Goal: Task Accomplishment & Management: Manage account settings

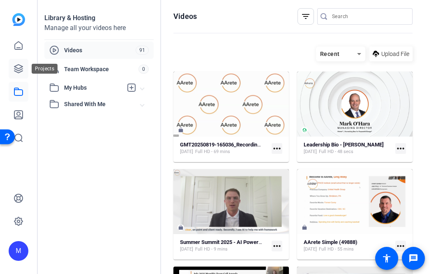
click at [20, 65] on icon at bounding box center [18, 69] width 8 height 8
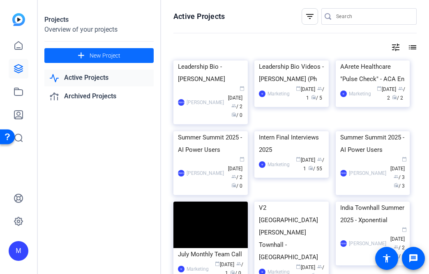
click at [99, 58] on span "New Project" at bounding box center [105, 55] width 31 height 9
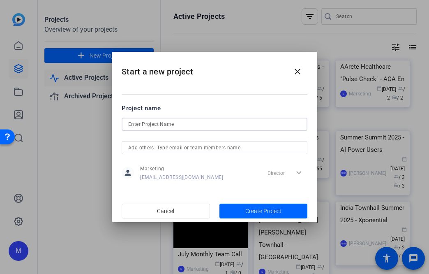
click at [136, 123] on input at bounding box center [214, 124] width 173 height 10
type input "August Monthly Team Call"
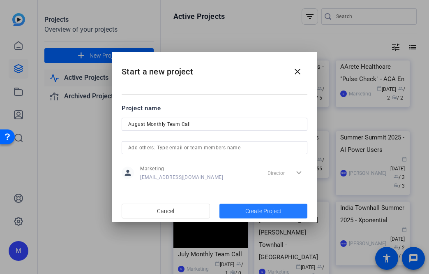
click at [219, 209] on span "button" at bounding box center [264, 211] width 88 height 20
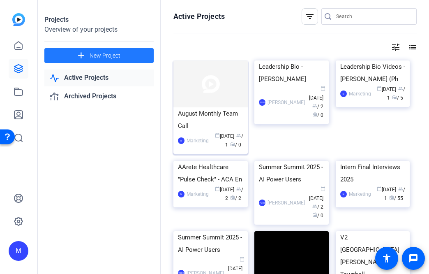
click at [219, 95] on img at bounding box center [211, 83] width 74 height 47
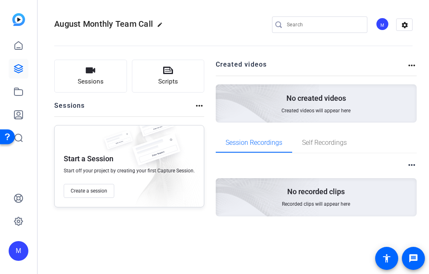
click at [197, 103] on mat-icon "more_horiz" at bounding box center [200, 106] width 10 height 10
click at [219, 64] on div at bounding box center [214, 137] width 429 height 274
click at [219, 65] on mat-icon "more_horiz" at bounding box center [412, 65] width 10 height 10
click at [219, 67] on div at bounding box center [214, 137] width 429 height 274
click at [197, 105] on mat-icon "more_horiz" at bounding box center [200, 106] width 10 height 10
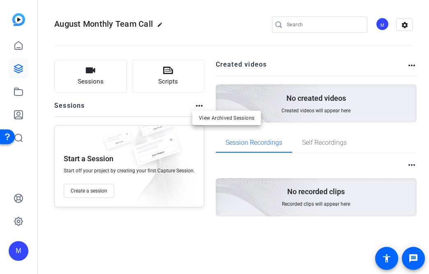
click at [219, 66] on div at bounding box center [214, 137] width 429 height 274
click at [219, 65] on mat-icon "more_horiz" at bounding box center [412, 65] width 10 height 10
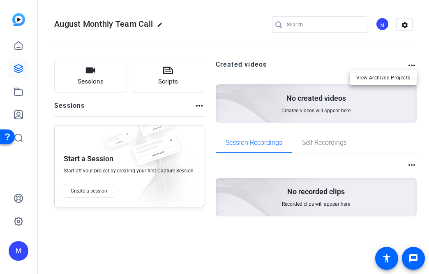
click at [219, 30] on div at bounding box center [214, 137] width 429 height 274
click at [219, 26] on mat-icon "settings" at bounding box center [405, 25] width 16 height 12
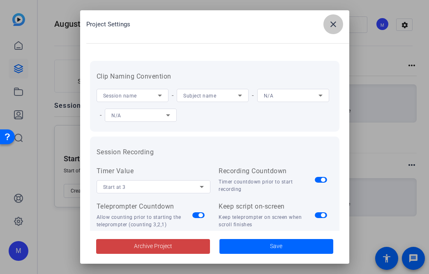
click at [219, 28] on mat-icon "close" at bounding box center [334, 24] width 10 height 10
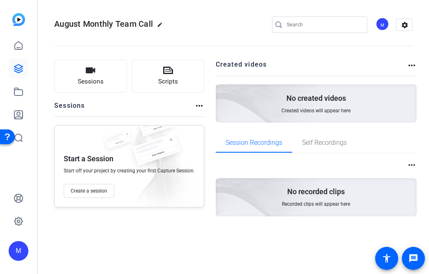
click at [219, 167] on mat-icon "more_horiz" at bounding box center [412, 165] width 10 height 10
click at [219, 145] on div at bounding box center [214, 137] width 429 height 274
click at [88, 194] on button "Create a session" at bounding box center [89, 191] width 51 height 14
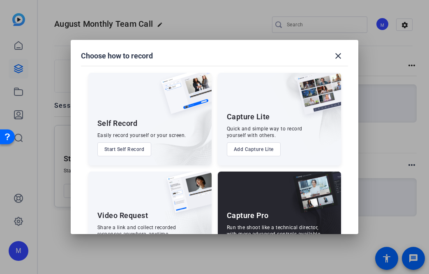
scroll to position [38, 0]
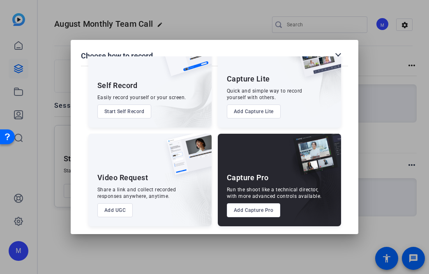
click at [204, 241] on div at bounding box center [214, 137] width 429 height 274
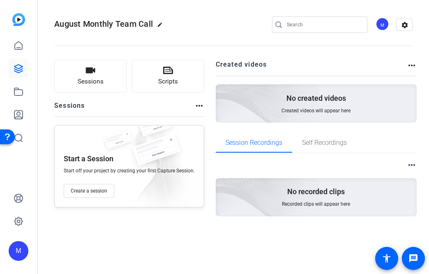
click at [162, 24] on mat-icon "edit" at bounding box center [162, 27] width 10 height 10
click at [141, 23] on span "clear" at bounding box center [141, 25] width 10 height 10
click at [201, 110] on mat-icon "more_horiz" at bounding box center [200, 106] width 10 height 10
click at [219, 64] on div at bounding box center [214, 137] width 429 height 274
click at [219, 64] on mat-icon "more_horiz" at bounding box center [412, 65] width 10 height 10
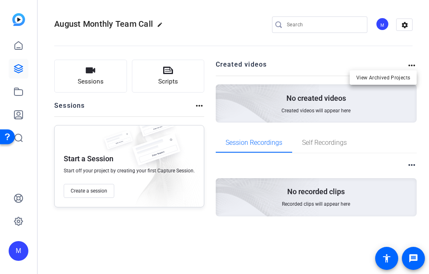
click at [219, 64] on div at bounding box center [214, 137] width 429 height 274
click at [14, 91] on icon at bounding box center [18, 91] width 8 height 7
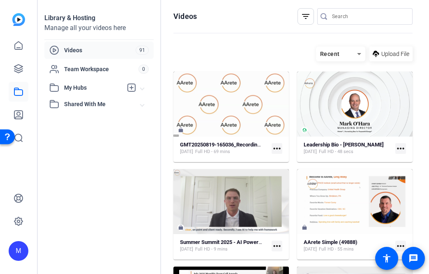
click at [219, 147] on mat-icon "more_horiz" at bounding box center [277, 148] width 11 height 11
click at [219, 154] on div at bounding box center [214, 137] width 429 height 274
click at [215, 155] on mat-card-content "GMT20250819-165036_Recording_1920x1080 [DATE] Full HD - 69 mins more_horiz" at bounding box center [232, 151] width 116 height 21
click at [211, 144] on strong "GMT20250819-165036_Recording_1920x1080" at bounding box center [234, 144] width 109 height 6
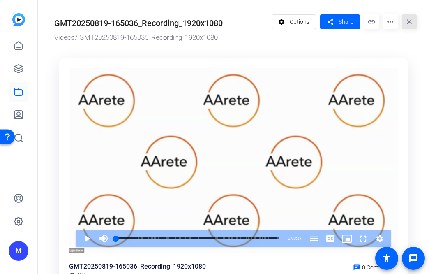
click at [219, 22] on mat-icon "close" at bounding box center [409, 21] width 15 height 15
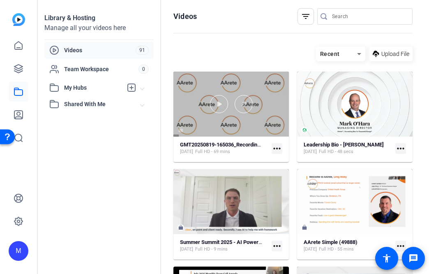
click at [219, 109] on div at bounding box center [232, 104] width 116 height 18
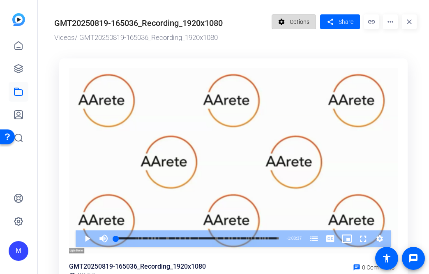
click at [219, 20] on span "Options" at bounding box center [300, 22] width 20 height 16
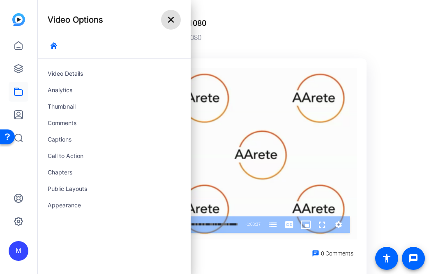
click at [174, 20] on mat-icon "close" at bounding box center [171, 20] width 10 height 10
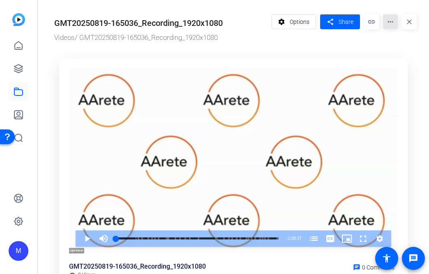
click at [219, 26] on mat-icon "more_horiz" at bounding box center [390, 21] width 15 height 15
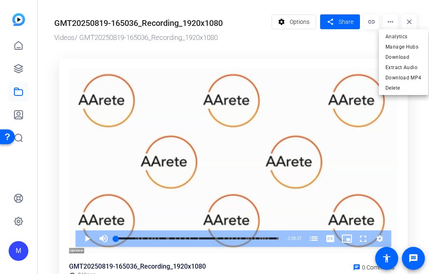
click at [219, 49] on div at bounding box center [214, 137] width 429 height 274
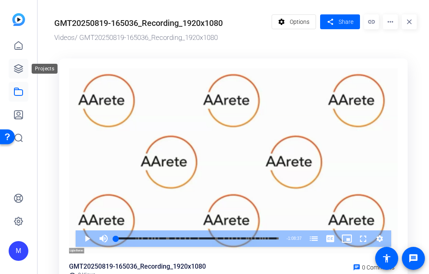
click at [20, 70] on icon at bounding box center [18, 69] width 8 height 8
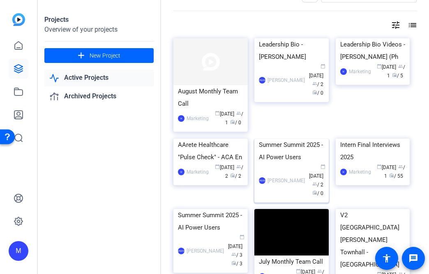
scroll to position [16, 0]
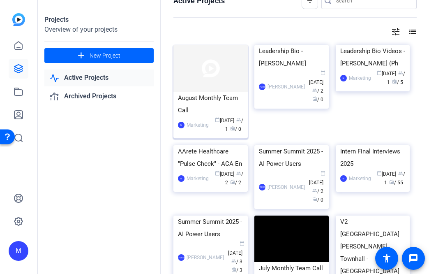
click at [219, 102] on div "August Monthly Team Call" at bounding box center [210, 104] width 65 height 25
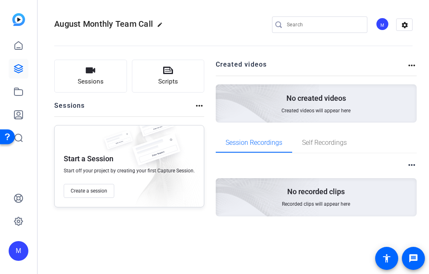
click at [197, 107] on mat-icon "more_horiz" at bounding box center [200, 106] width 10 height 10
click at [219, 162] on div at bounding box center [214, 137] width 429 height 274
click at [219, 165] on mat-icon "more_horiz" at bounding box center [412, 165] width 10 height 10
click at [219, 67] on div at bounding box center [214, 137] width 429 height 274
click at [219, 65] on mat-icon "more_horiz" at bounding box center [412, 65] width 10 height 10
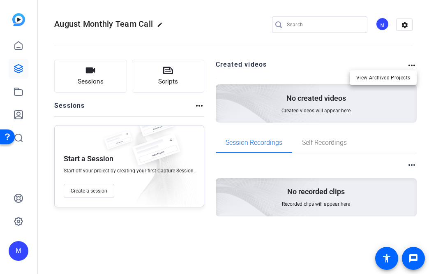
click at [219, 67] on div at bounding box center [214, 137] width 429 height 274
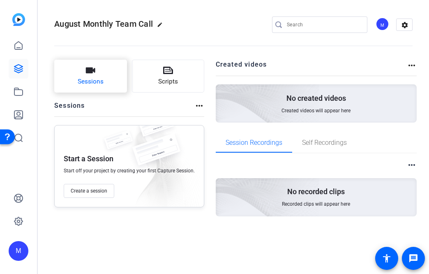
click at [79, 81] on span "Sessions" at bounding box center [91, 81] width 26 height 9
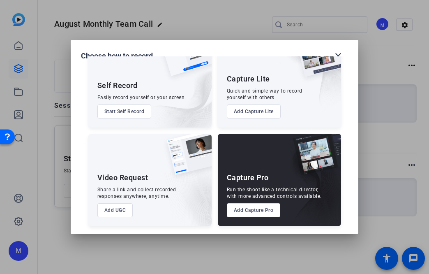
scroll to position [37, 0]
